Goal: Transaction & Acquisition: Purchase product/service

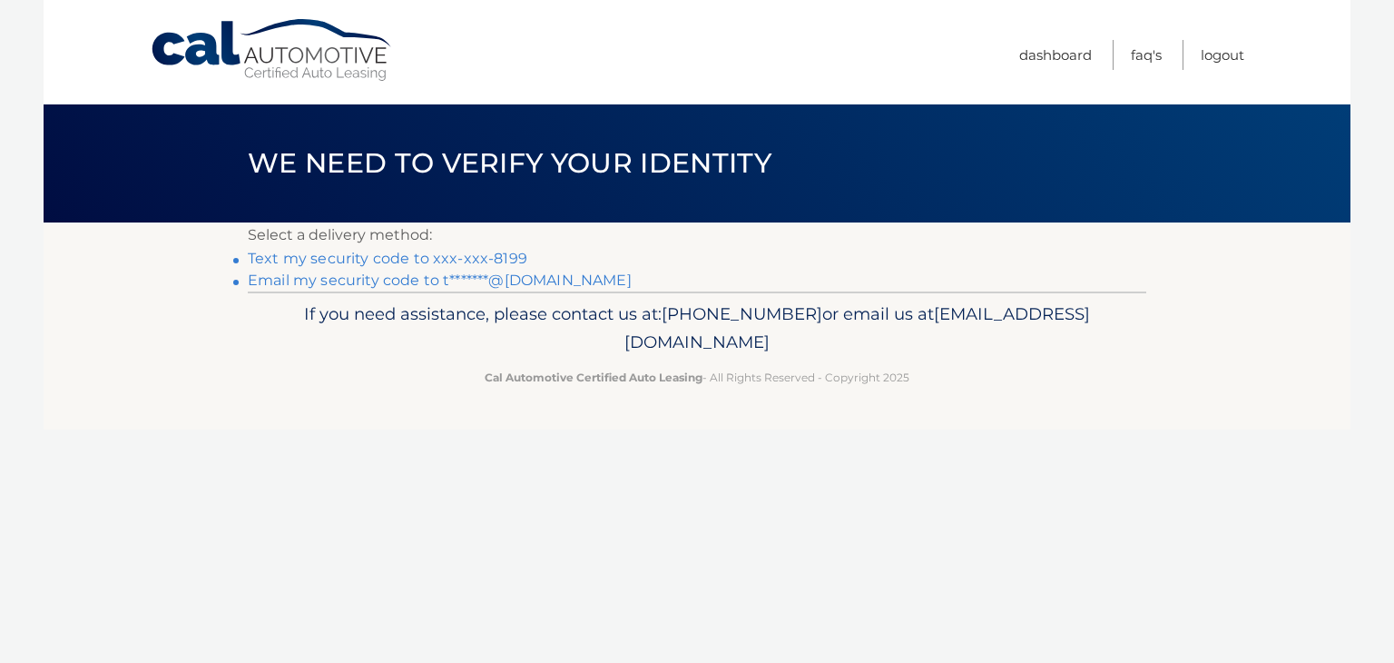
click at [476, 261] on link "Text my security code to xxx-xxx-8199" at bounding box center [388, 258] width 280 height 17
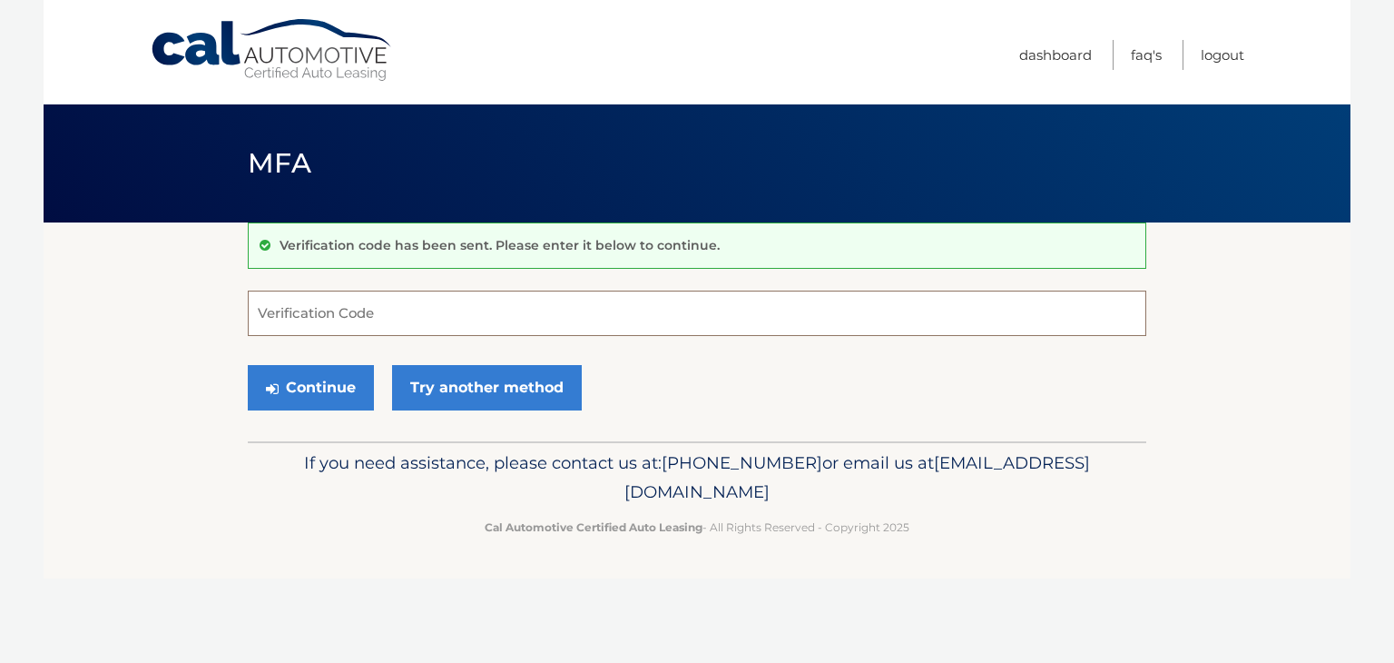
click at [399, 310] on input "Verification Code" at bounding box center [697, 313] width 899 height 45
type input "191034"
click at [317, 379] on button "Continue" at bounding box center [311, 387] width 126 height 45
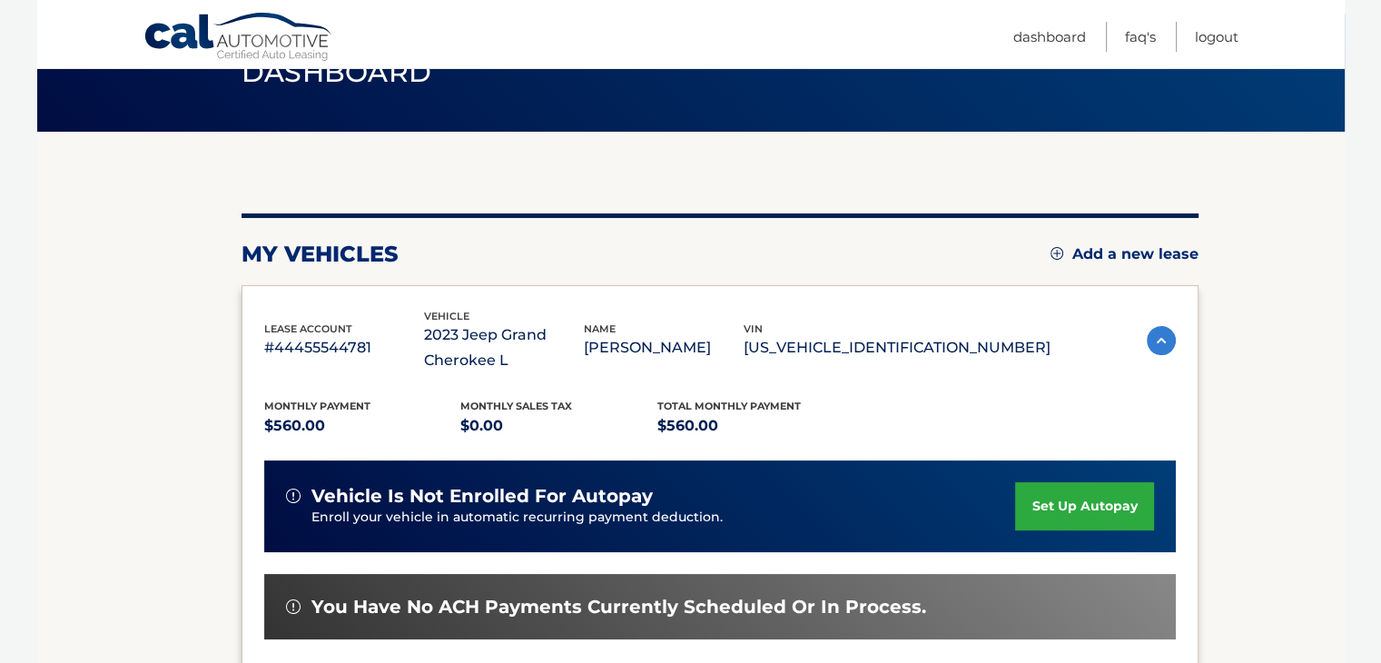
scroll to position [363, 0]
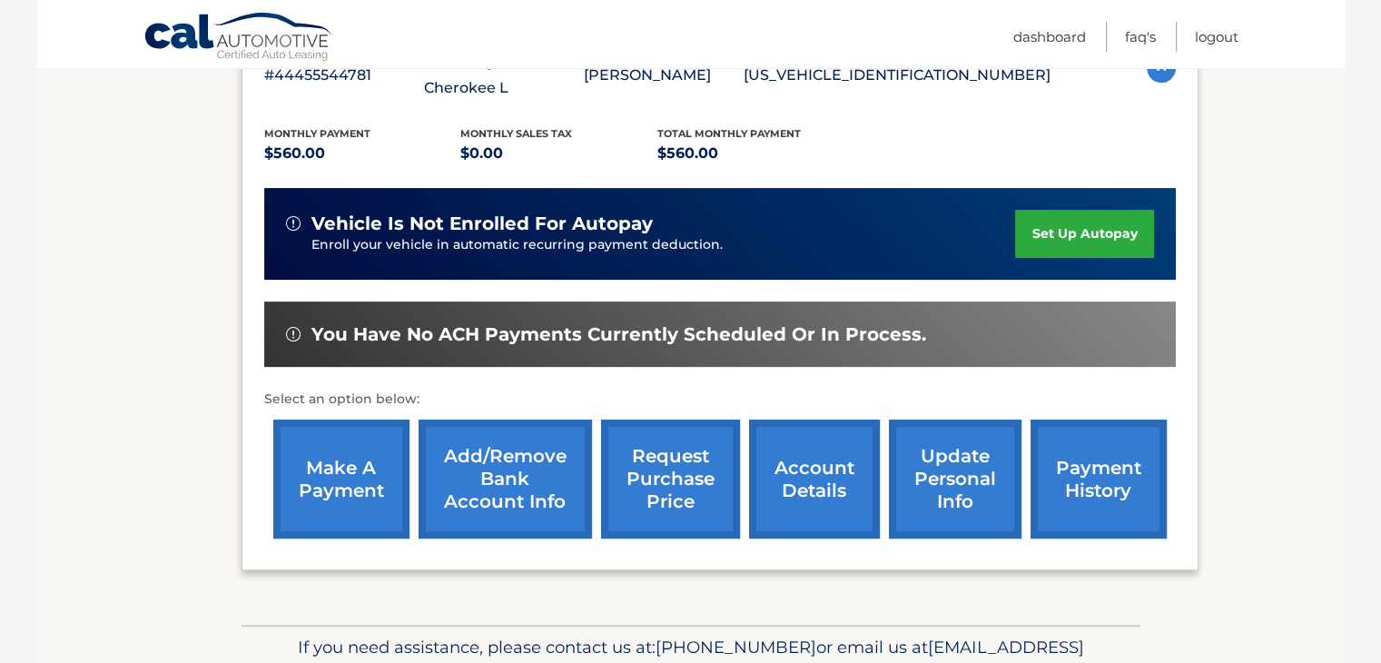
click at [342, 466] on link "make a payment" at bounding box center [341, 478] width 136 height 119
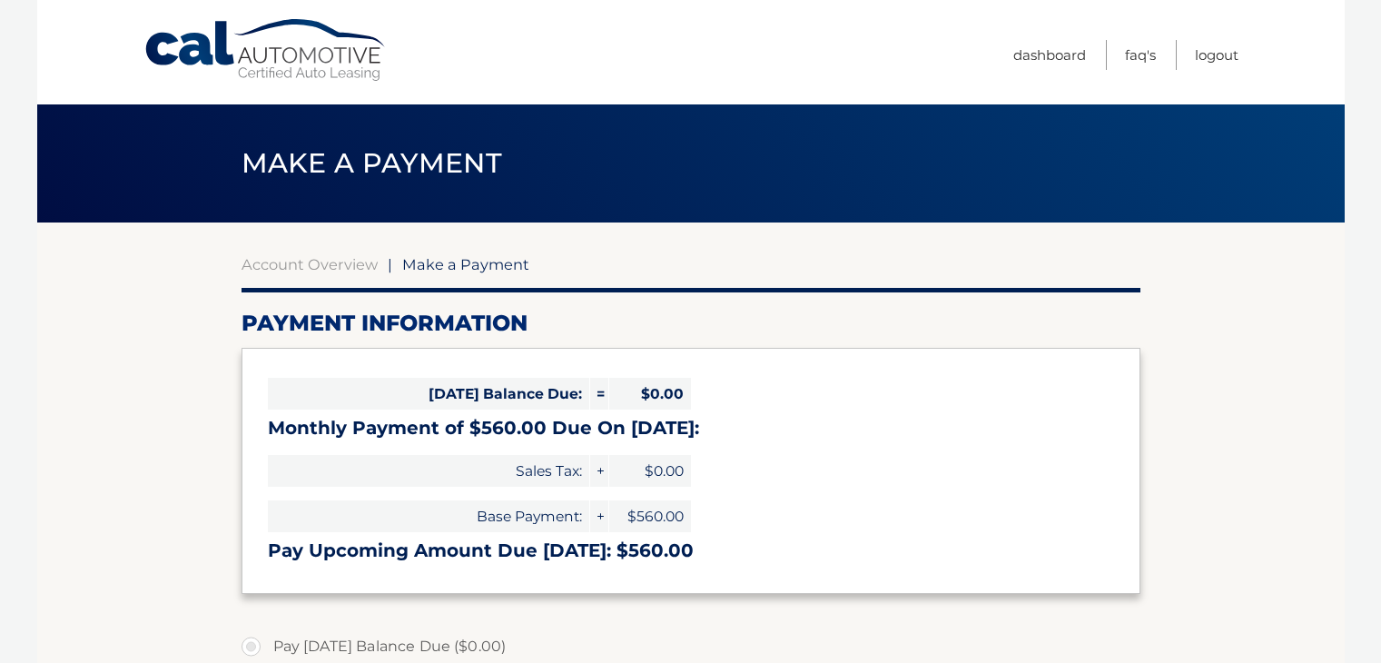
select select "ZGE3OWNmMDUtZGIyOC00NmU5LWE3ZDEtZDc5NTdjNjA4N2Fk"
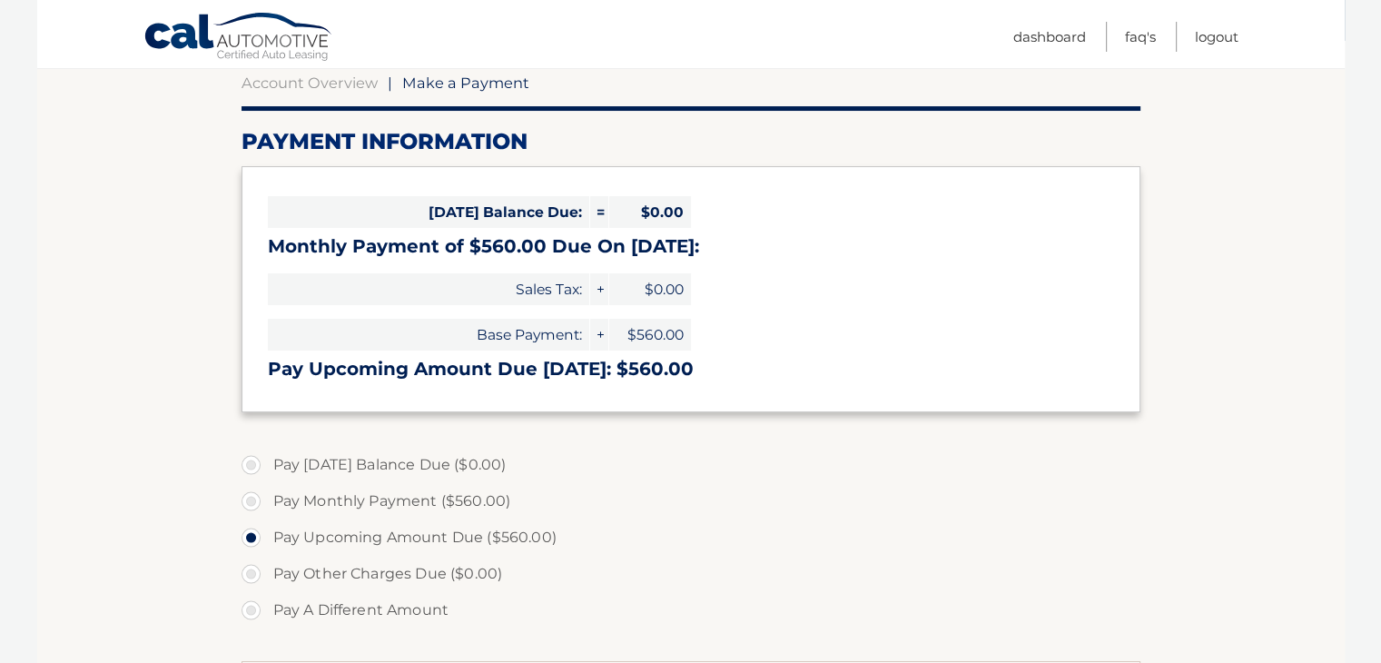
scroll to position [272, 0]
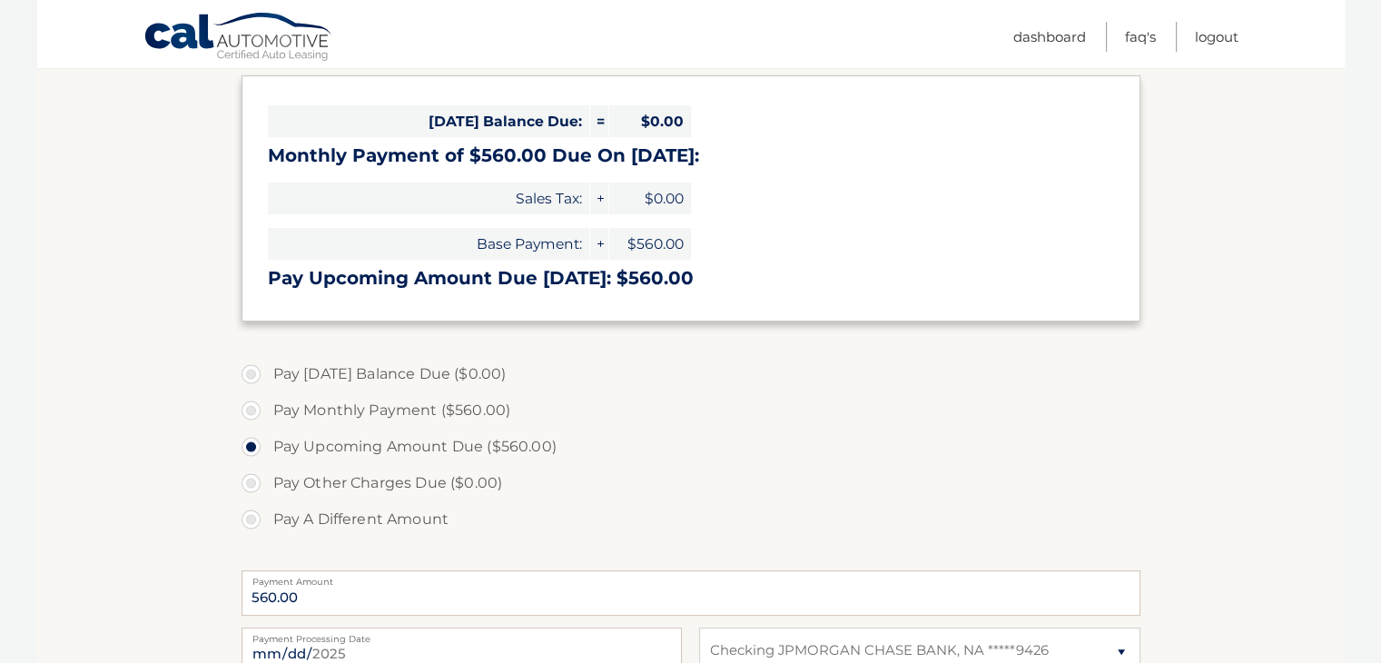
click at [349, 411] on label "Pay Monthly Payment ($560.00)" at bounding box center [690, 410] width 899 height 36
click at [267, 411] on input "Pay Monthly Payment ($560.00)" at bounding box center [258, 406] width 18 height 29
radio input "true"
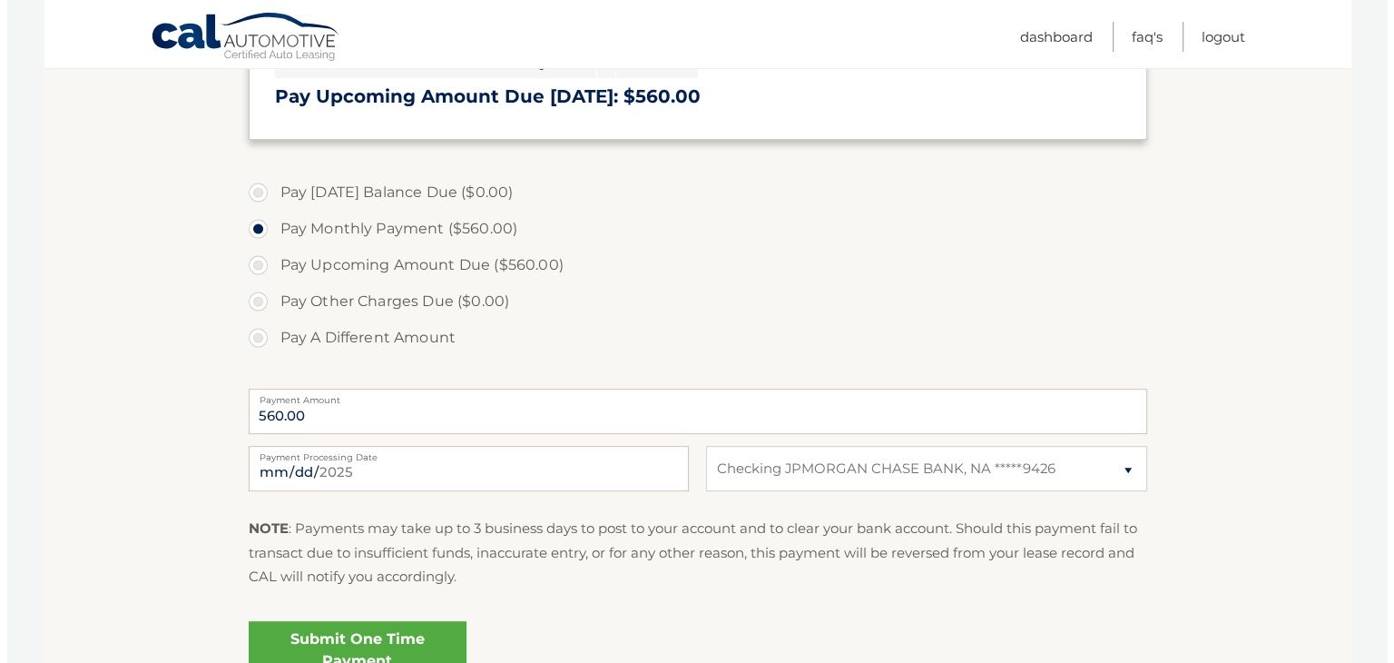
scroll to position [545, 0]
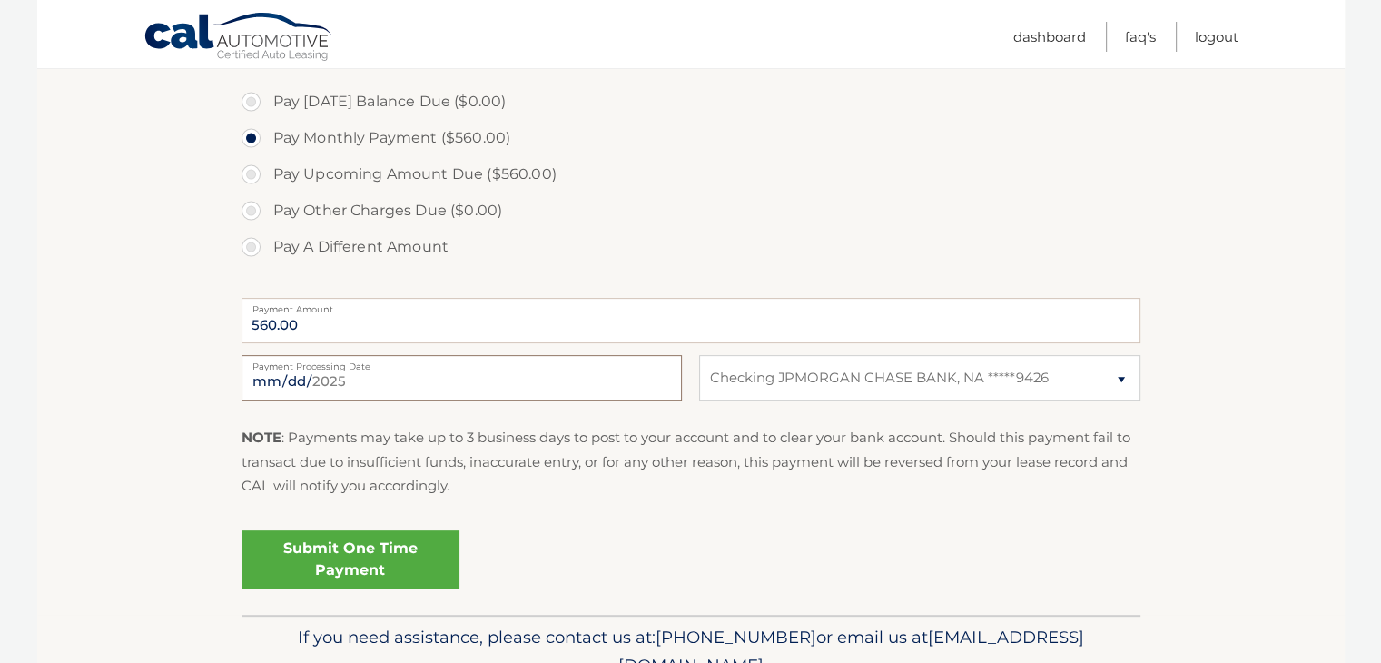
click at [429, 375] on input "2025-08-25" at bounding box center [461, 377] width 440 height 45
click at [423, 379] on input "2025-08-25" at bounding box center [461, 377] width 440 height 45
click at [507, 384] on input "2025-08-25" at bounding box center [461, 377] width 440 height 45
click at [540, 466] on p "NOTE : Payments may take up to 3 business days to post to your account and to c…" at bounding box center [690, 462] width 899 height 72
click at [392, 546] on link "Submit One Time Payment" at bounding box center [350, 559] width 218 height 58
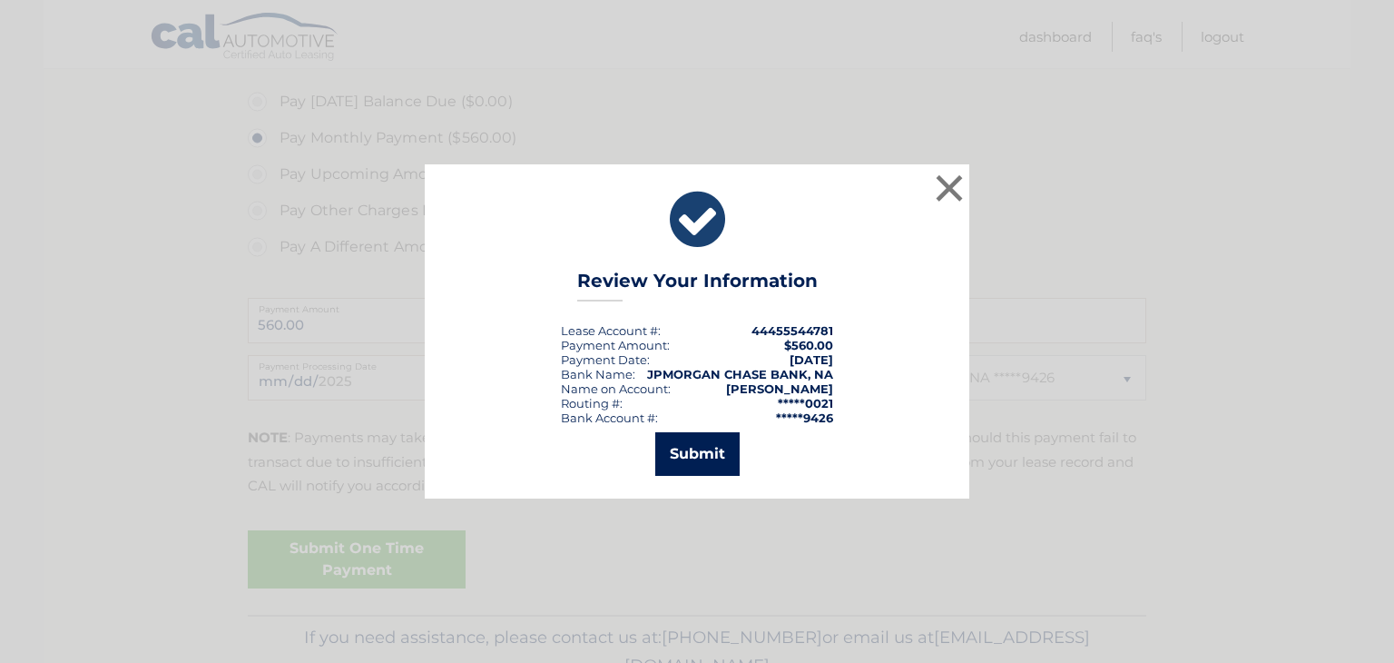
click at [666, 448] on button "Submit" at bounding box center [697, 454] width 84 height 44
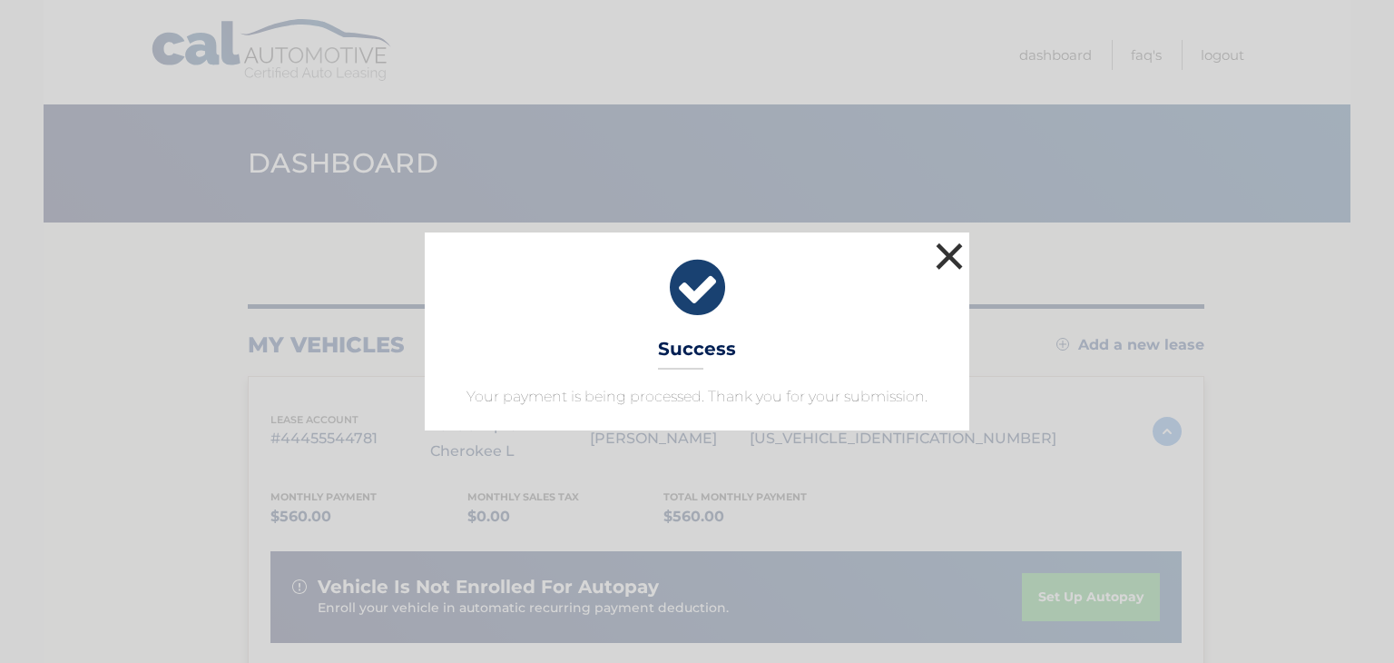
click at [942, 266] on button "×" at bounding box center [949, 256] width 36 height 36
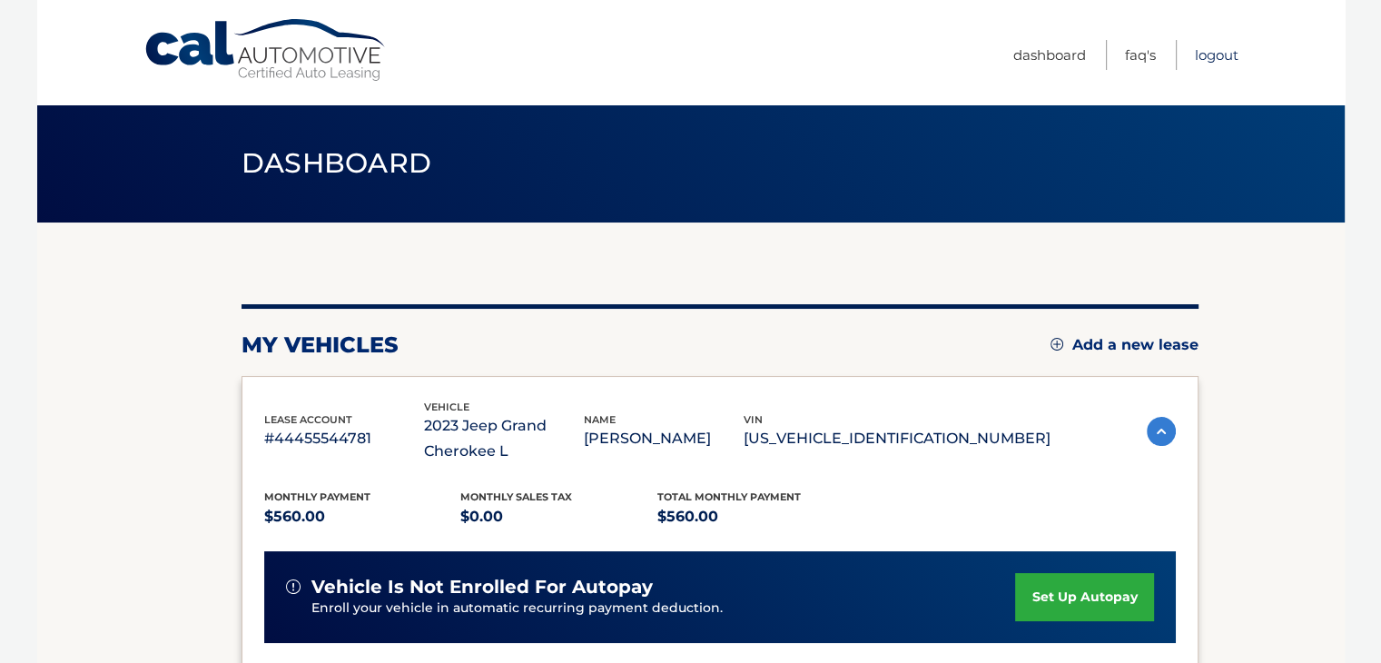
click at [1201, 59] on link "Logout" at bounding box center [1217, 55] width 44 height 30
